Goal: Information Seeking & Learning: Check status

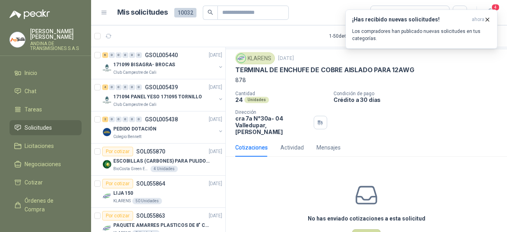
scroll to position [3, 0]
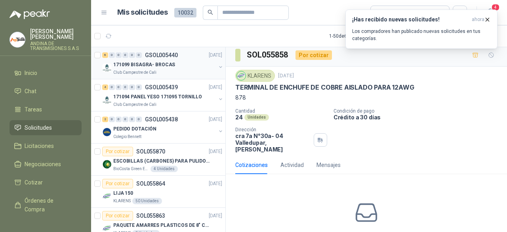
click at [161, 65] on p "171099 BISAGRA- BROCAS" at bounding box center [144, 65] width 62 height 8
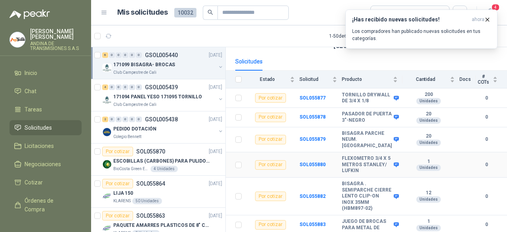
scroll to position [105, 0]
click at [164, 92] on div "171094 PANEL YESO 171095 TORNILLO" at bounding box center [164, 97] width 103 height 10
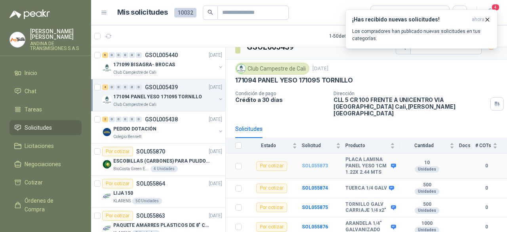
scroll to position [18, 0]
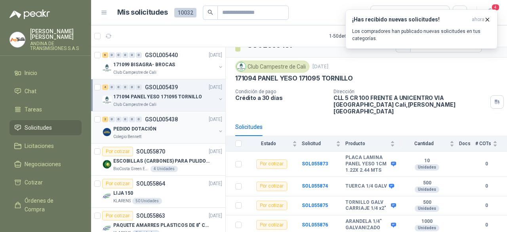
click at [138, 124] on div "PEDIDO DOTACIÓN" at bounding box center [164, 129] width 103 height 10
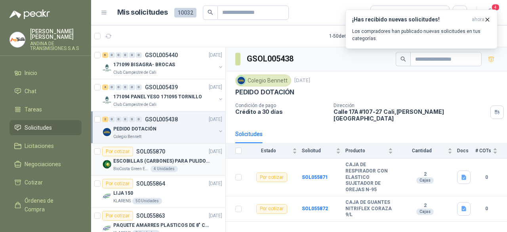
click at [164, 153] on div "Por cotizar SOL055870 [DATE]" at bounding box center [162, 152] width 120 height 10
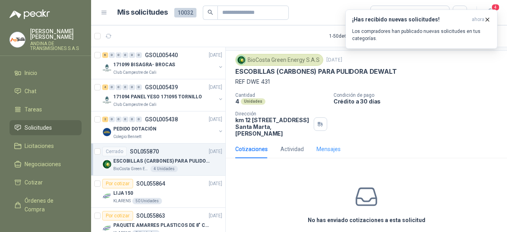
scroll to position [28, 0]
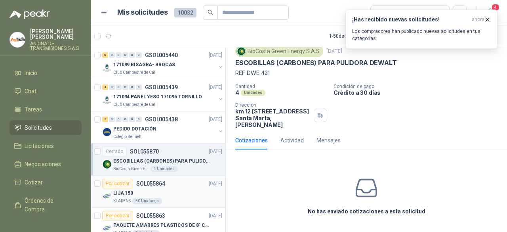
click at [165, 189] on div "LIJA 150" at bounding box center [167, 193] width 109 height 10
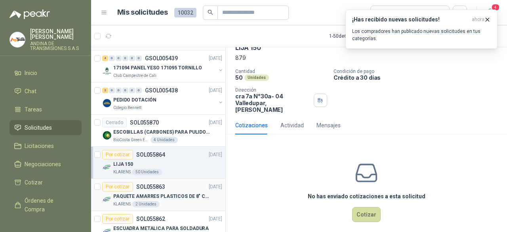
scroll to position [40, 0]
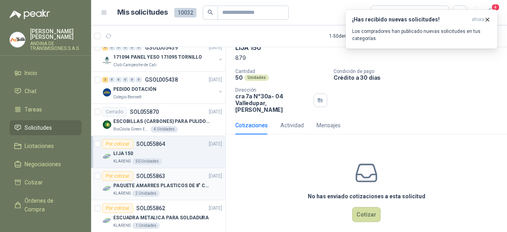
click at [171, 191] on div "KLARENS 2 Unidades" at bounding box center [167, 193] width 109 height 6
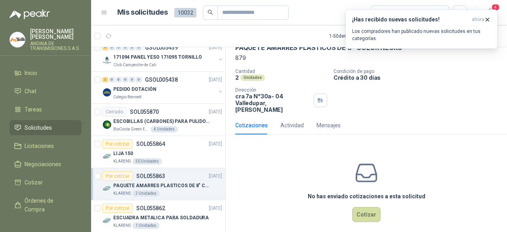
scroll to position [79, 0]
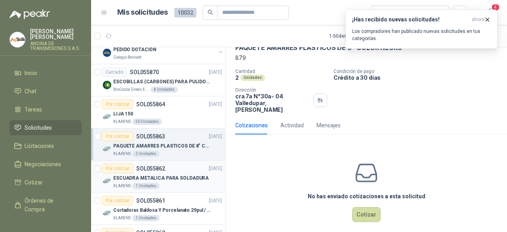
click at [181, 187] on div "KLARENS 1 Unidades" at bounding box center [167, 186] width 109 height 6
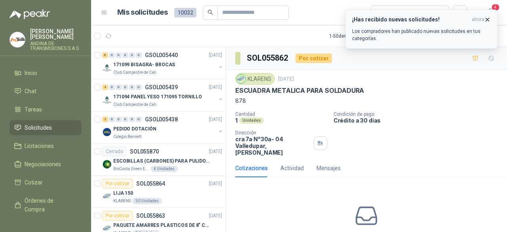
click at [486, 18] on icon "button" at bounding box center [487, 19] width 7 height 7
click at [182, 63] on div "171099 BISAGRA- BROCAS" at bounding box center [164, 65] width 103 height 10
